Goal: Information Seeking & Learning: Learn about a topic

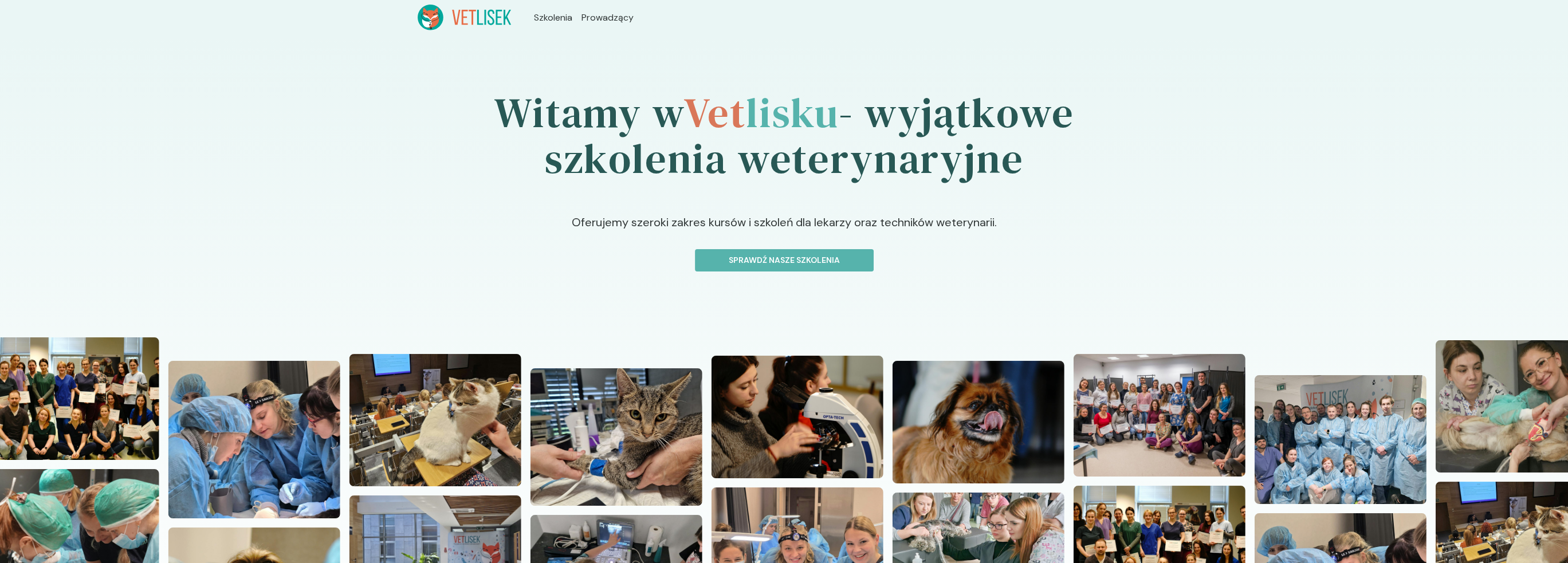
click at [728, 249] on p "Oferujemy szeroki zakres kursów i szkoleń dla lekarzy oraz techników weterynari…" at bounding box center [784, 231] width 1046 height 36
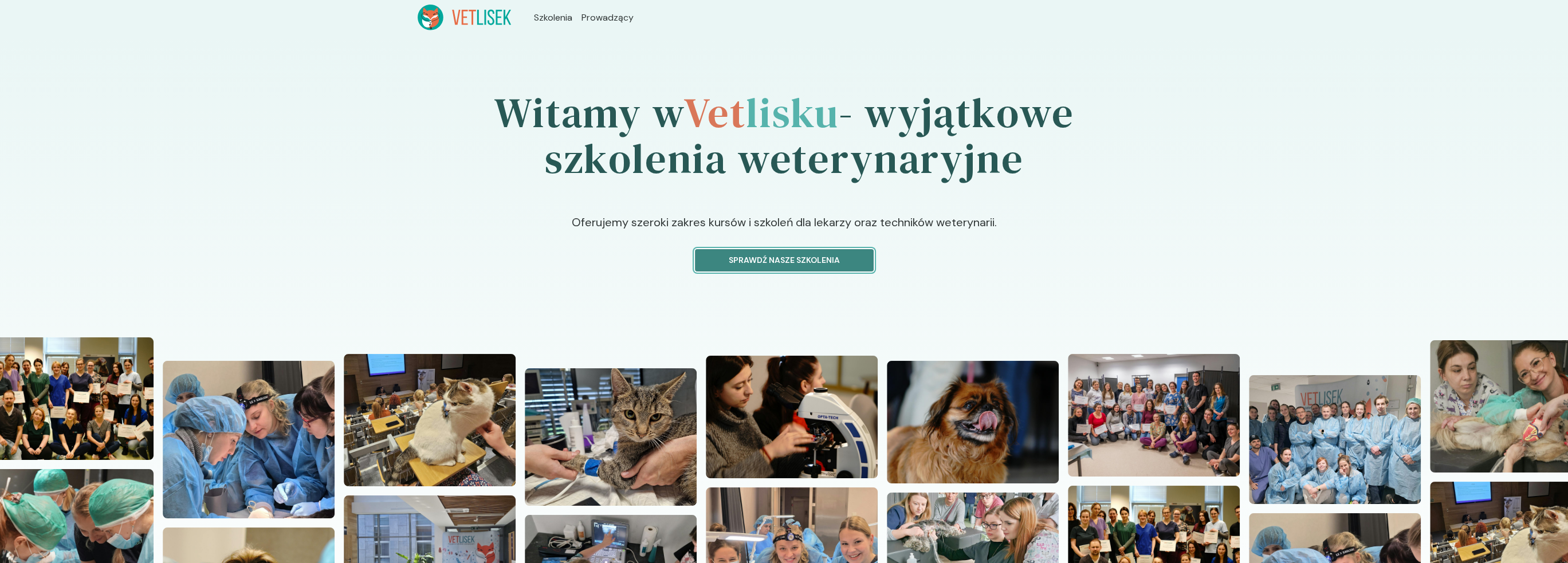
click at [732, 256] on p "Sprawdź nasze szkolenia" at bounding box center [784, 260] width 159 height 12
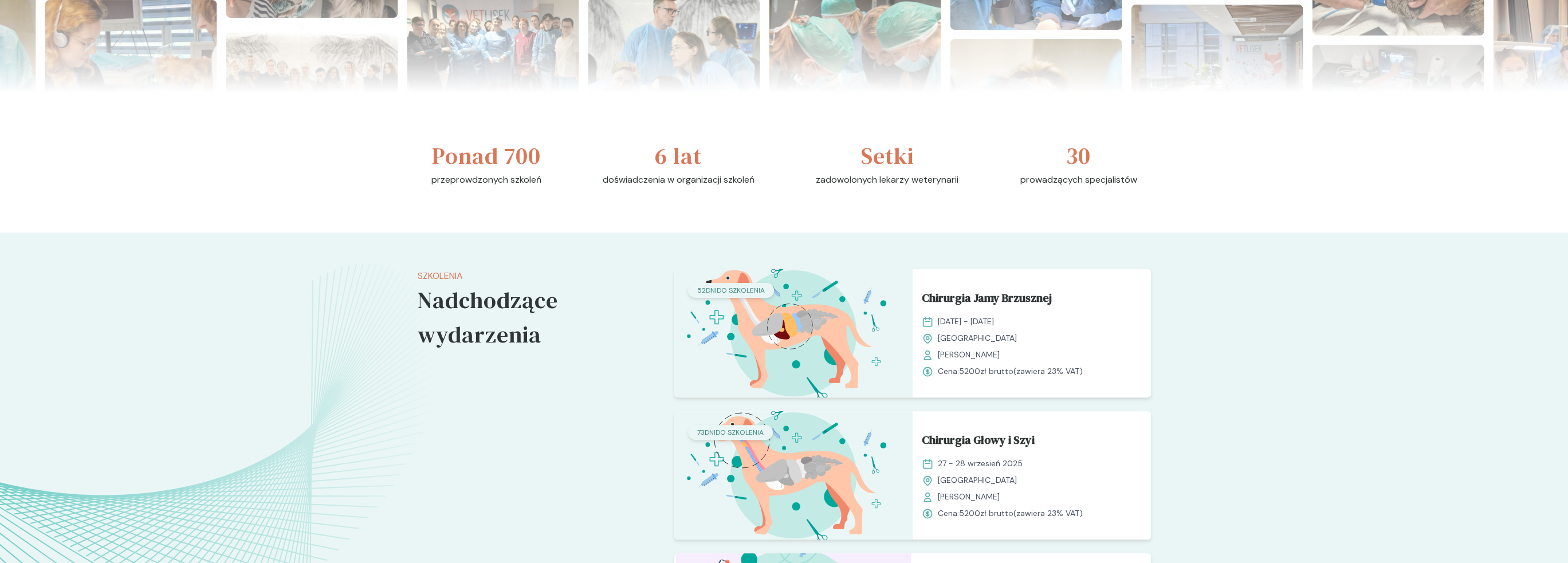
scroll to position [630, 0]
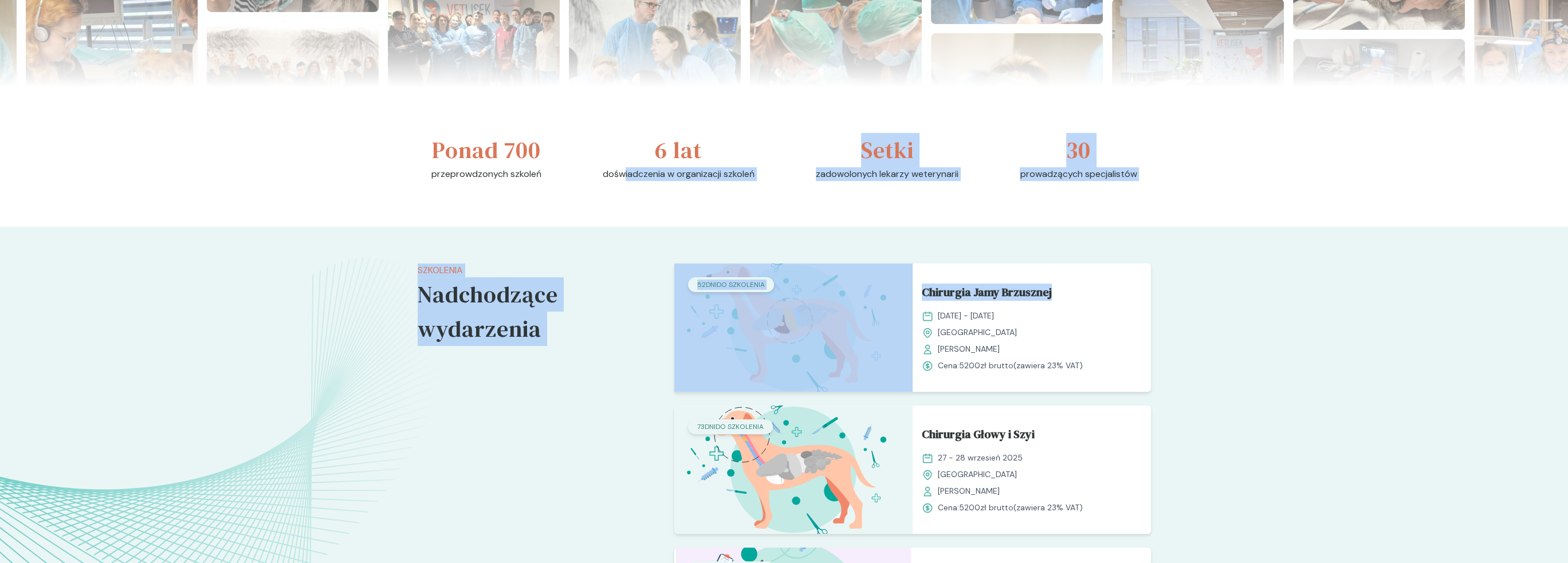
drag, startPoint x: 658, startPoint y: 135, endPoint x: 1209, endPoint y: 186, distance: 553.4
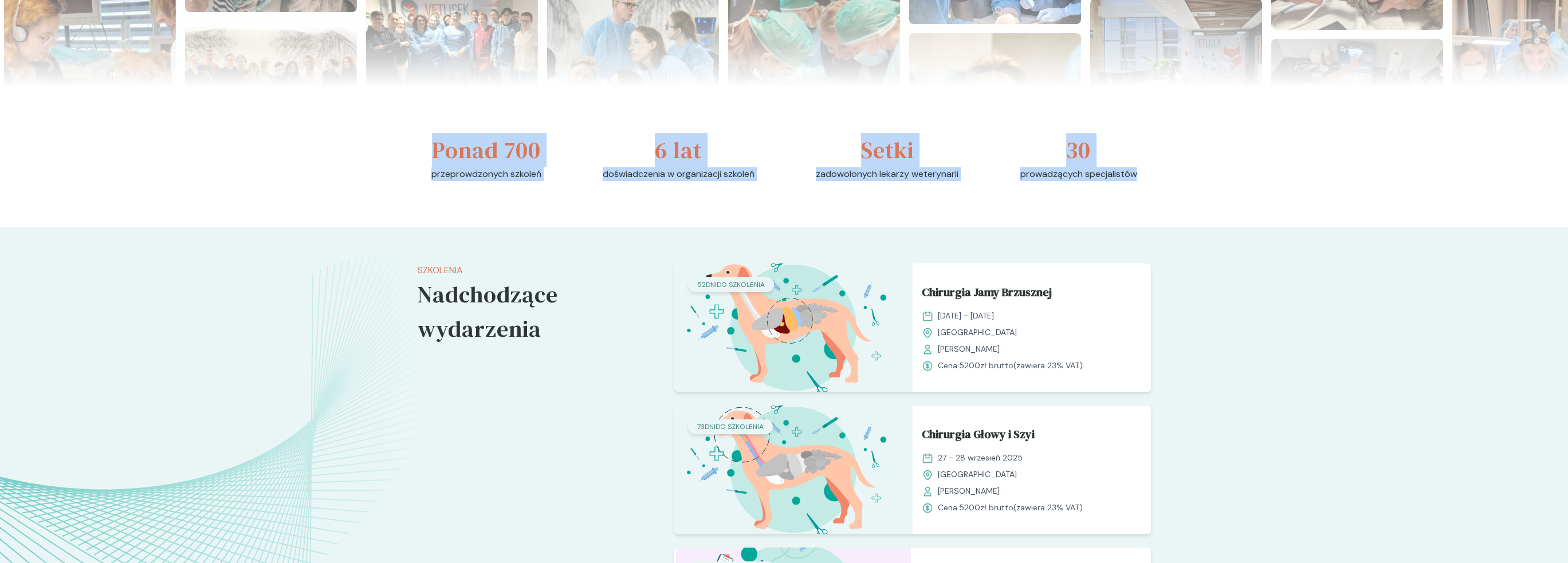
drag, startPoint x: 1164, startPoint y: 177, endPoint x: 407, endPoint y: 151, distance: 757.4
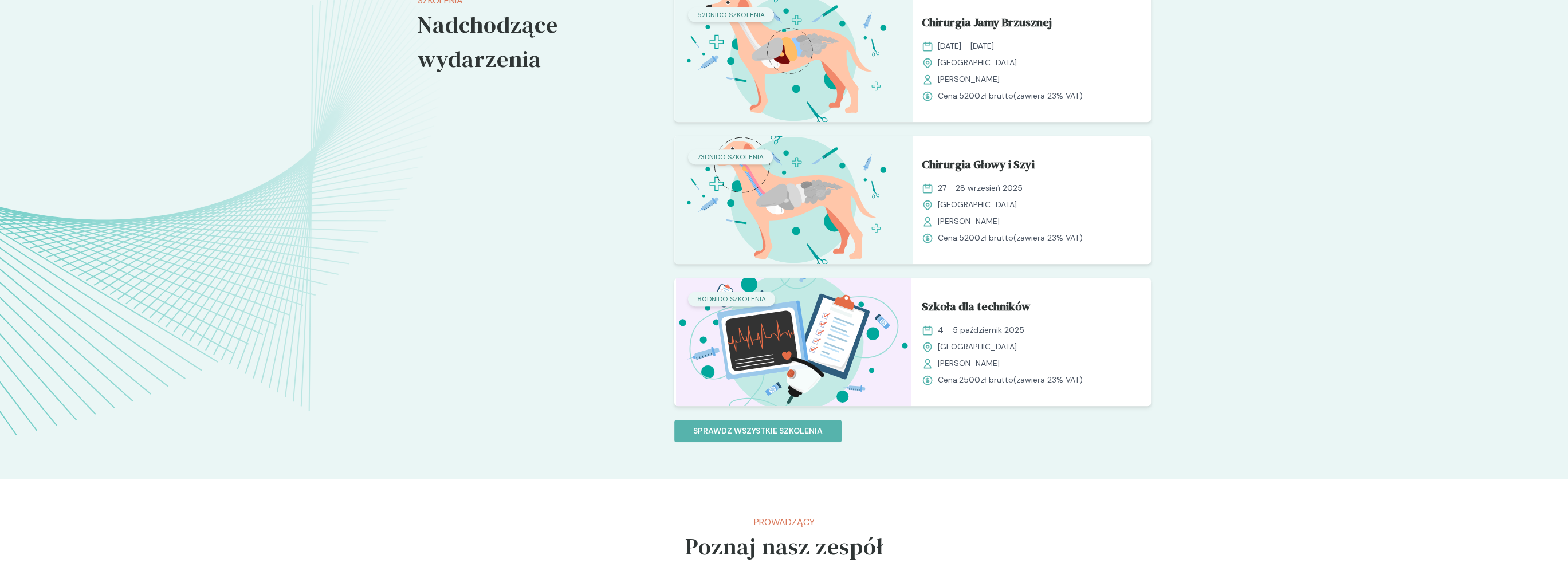
scroll to position [917, 0]
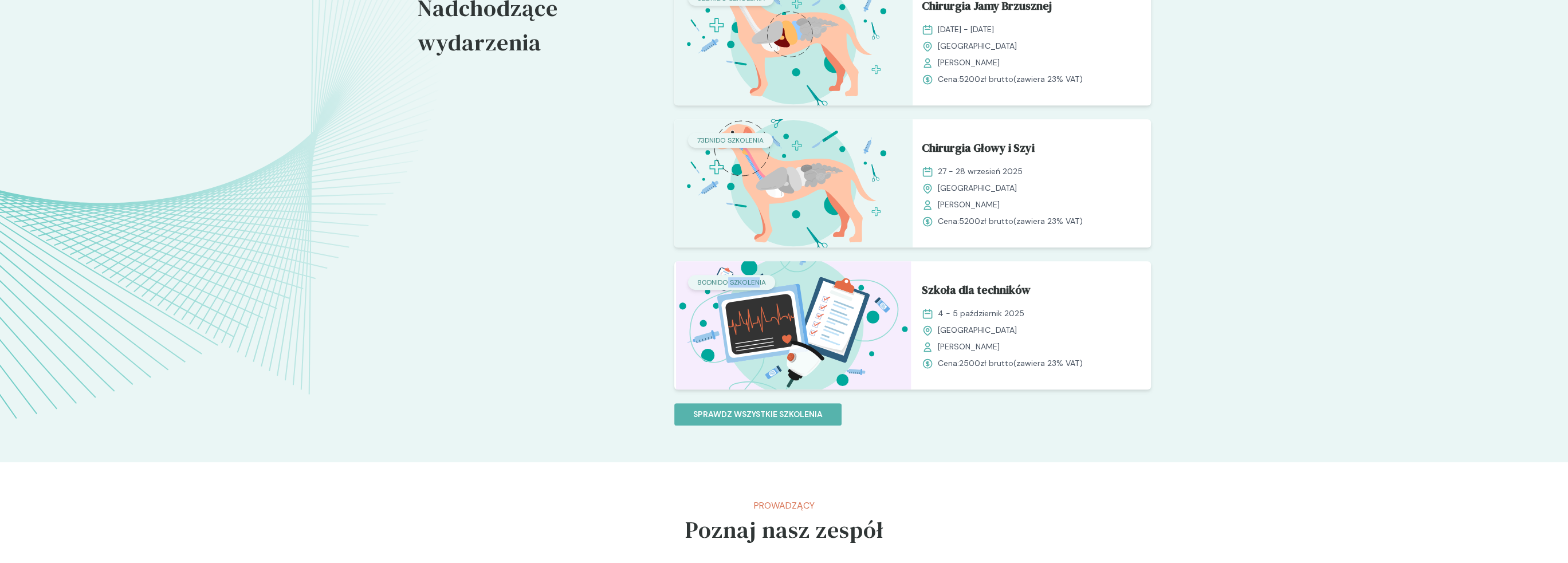
drag, startPoint x: 725, startPoint y: 286, endPoint x: 761, endPoint y: 286, distance: 36.0
click at [761, 286] on p "80 dni do szkolenia" at bounding box center [731, 282] width 68 height 11
click at [522, 299] on div "Szkolenia Nadchodzące wydarzenia" at bounding box center [536, 201] width 238 height 449
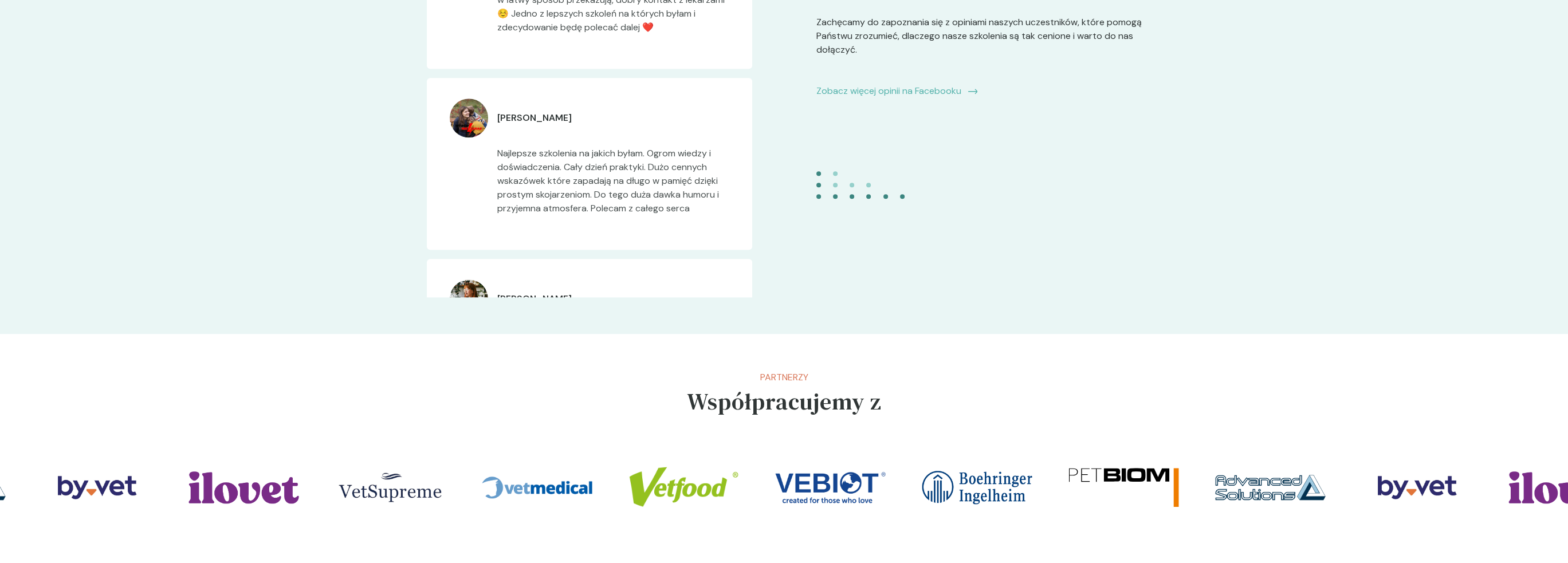
scroll to position [2254, 0]
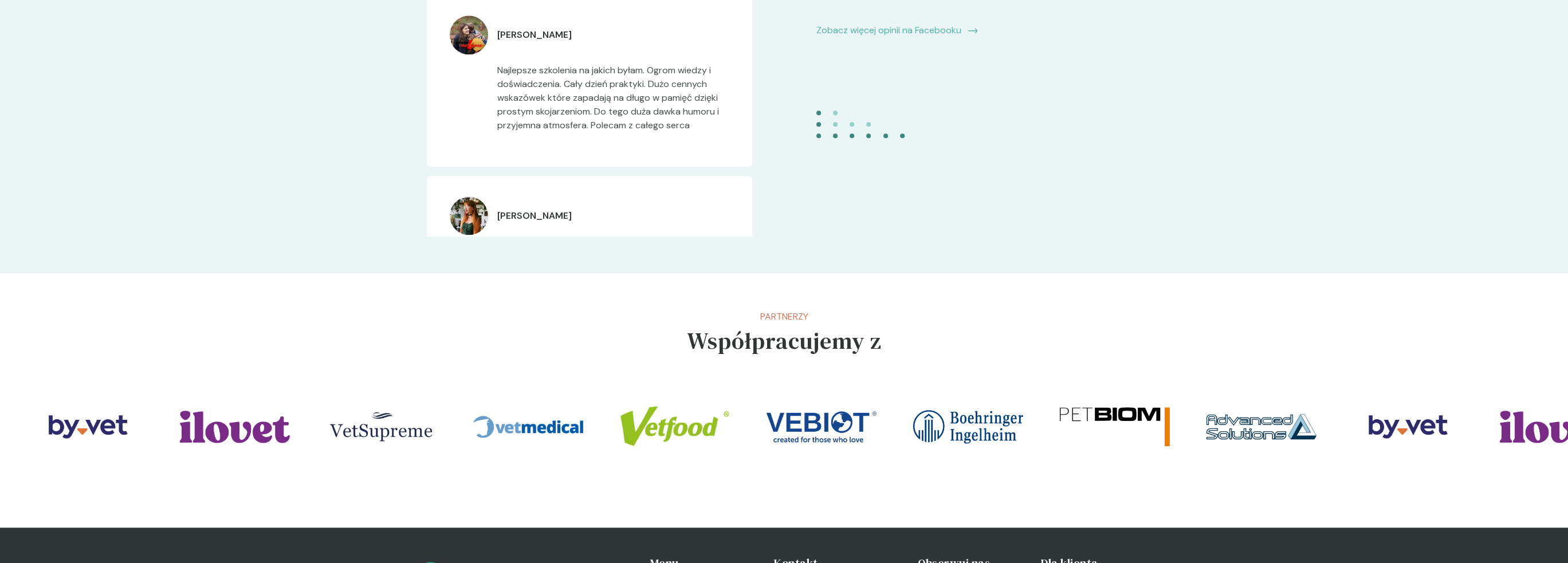
drag, startPoint x: 527, startPoint y: 219, endPoint x: 770, endPoint y: 163, distance: 249.4
click at [804, 169] on div "[PERSON_NAME] Najlepsze szkolenia na jakich byłam. Ogrom wiedzy i doświadczenia…" at bounding box center [784, 65] width 733 height 344
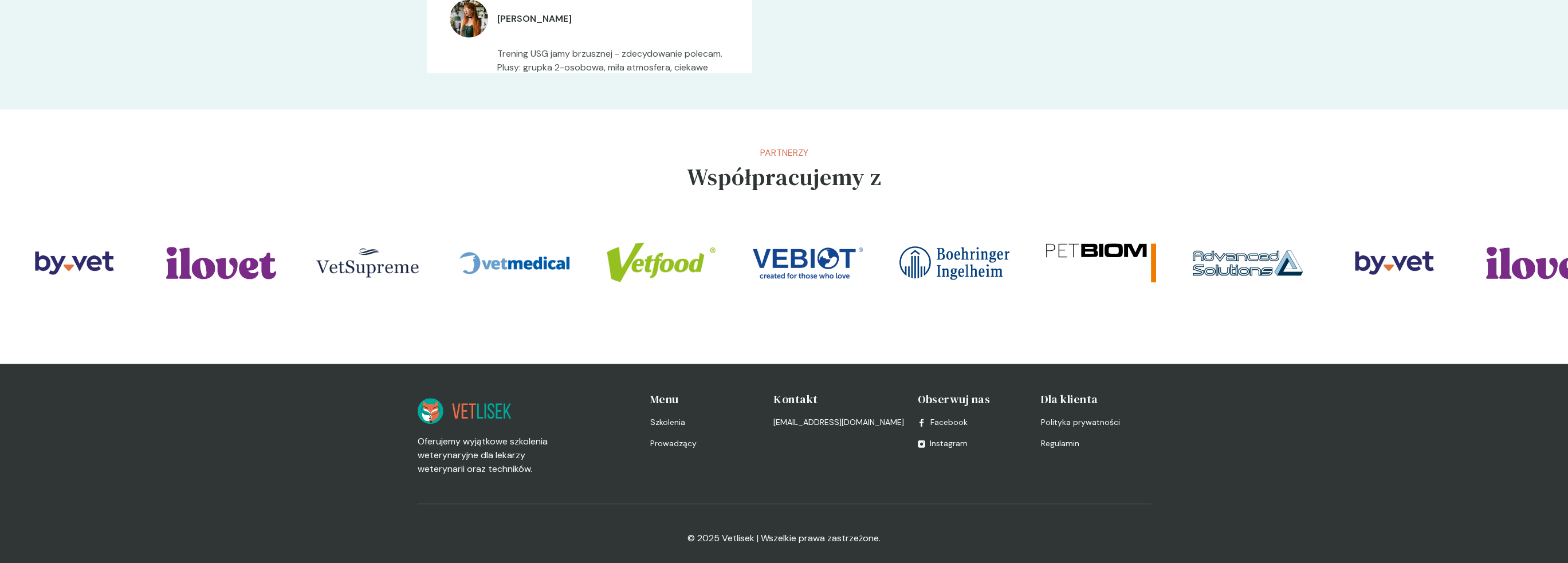
scroll to position [2426, 0]
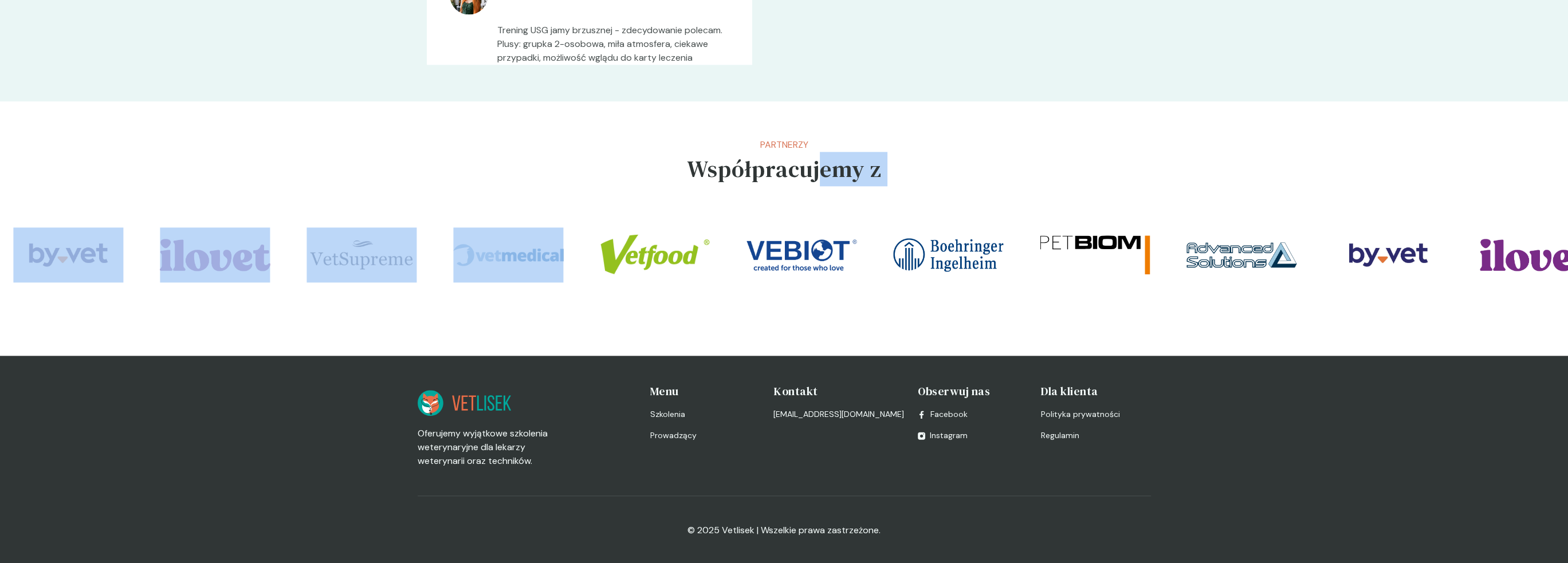
drag, startPoint x: 823, startPoint y: 164, endPoint x: 866, endPoint y: 239, distance: 86.5
click at [856, 202] on section "Partnerzy Współpracujemy z" at bounding box center [784, 228] width 1568 height 255
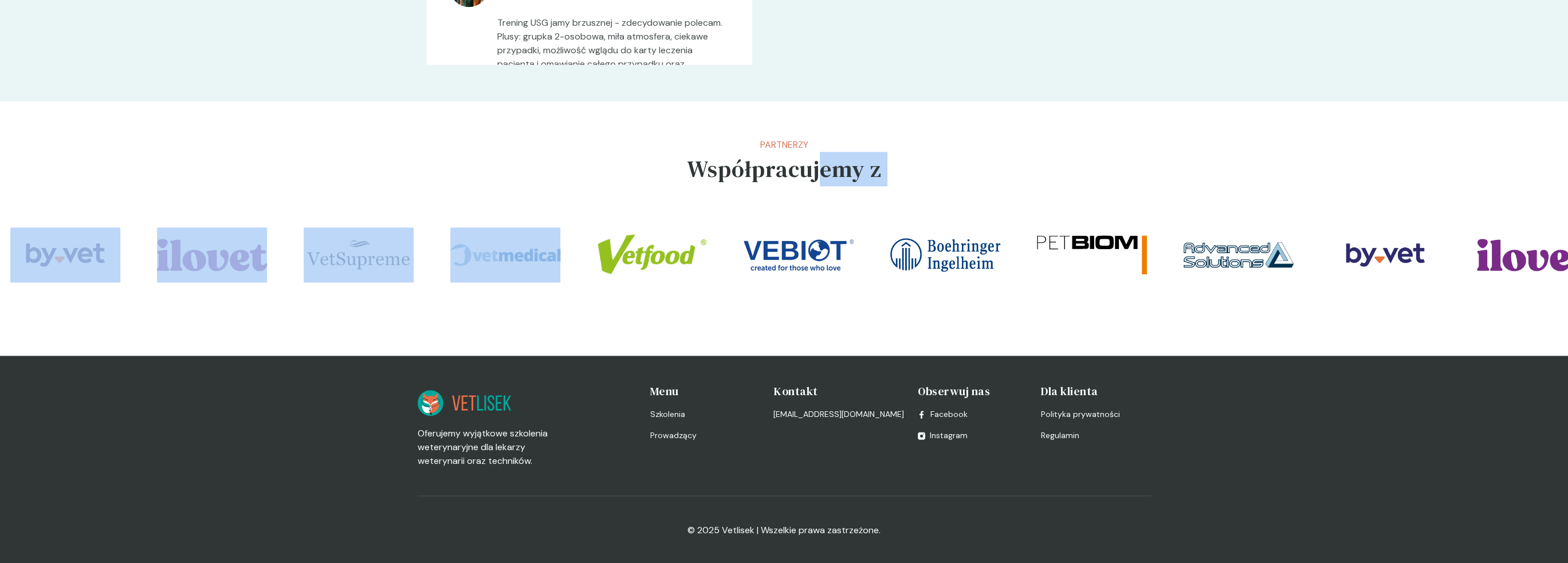
click at [950, 255] on img at bounding box center [945, 255] width 110 height 55
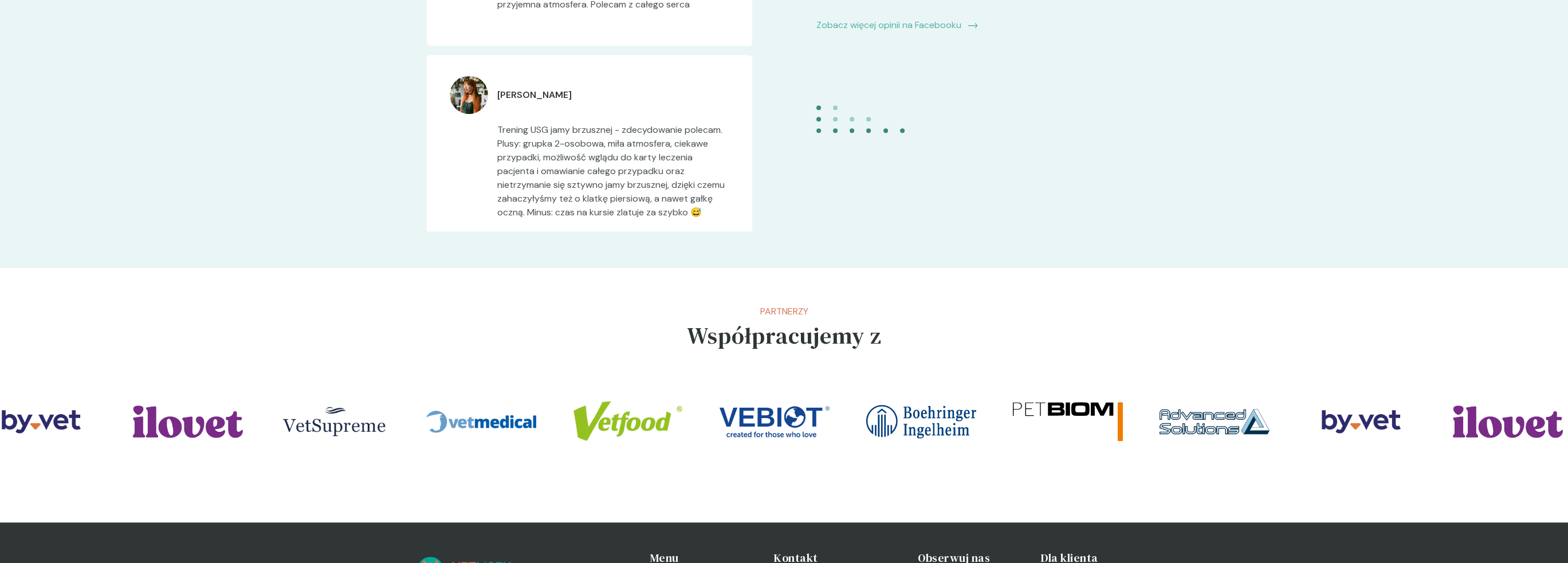
scroll to position [2254, 0]
